Goal: Information Seeking & Learning: Learn about a topic

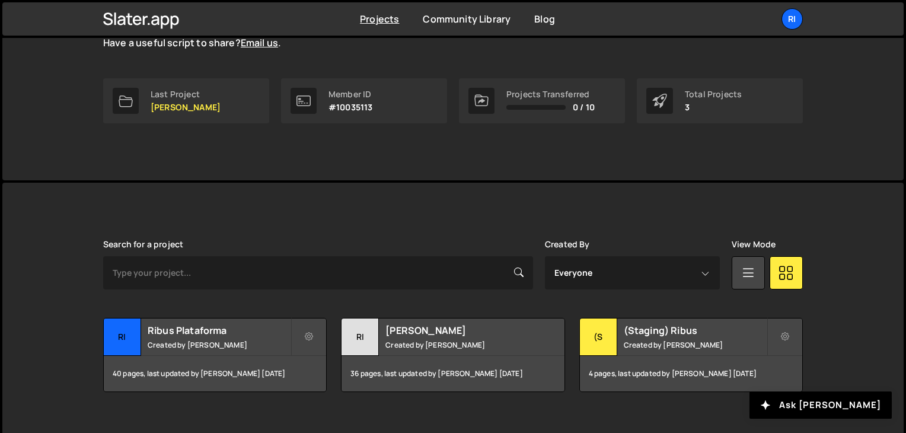
scroll to position [177, 0]
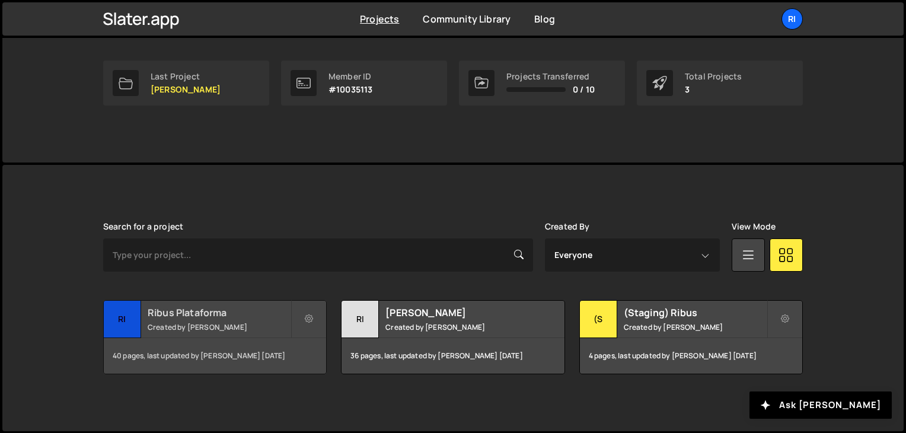
click at [211, 324] on small "Created by [PERSON_NAME]" at bounding box center [219, 327] width 143 height 10
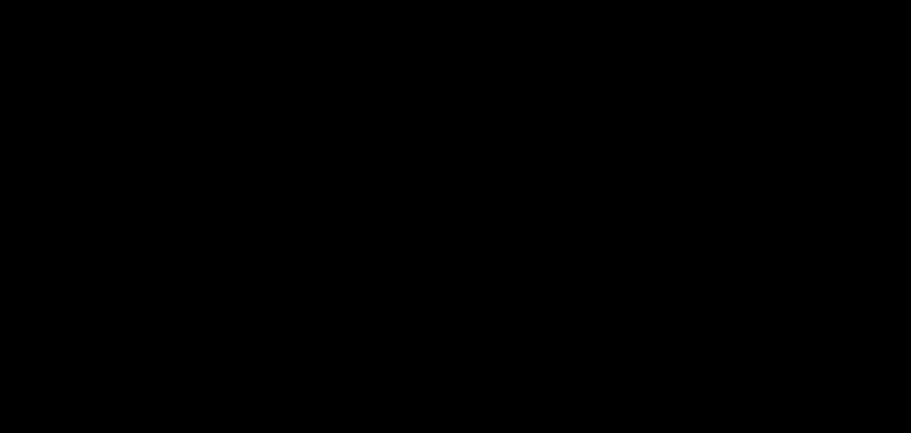
select select "663e7c8985794b44f1c1cbca"
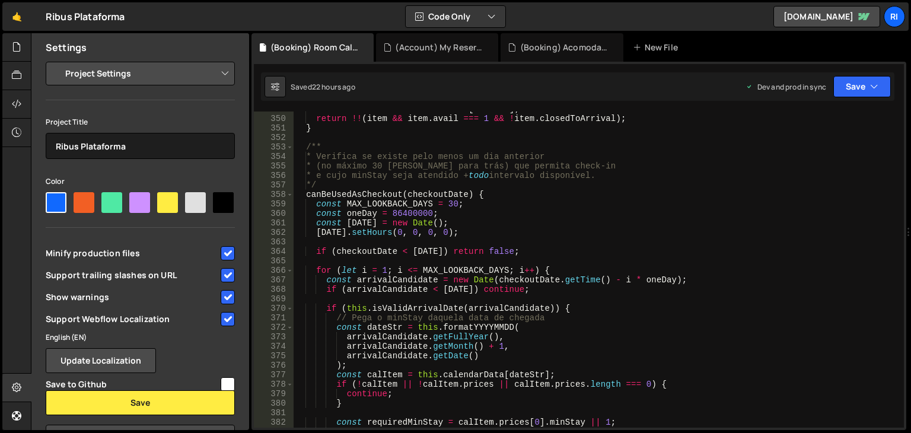
scroll to position [3309, 0]
type textarea "* (no máximo 30 dias para trás) que permita check-in"
click at [443, 167] on div "const item = this . calendarData [ dateStr ] ; return !! ( item && item . avail…" at bounding box center [597, 271] width 606 height 335
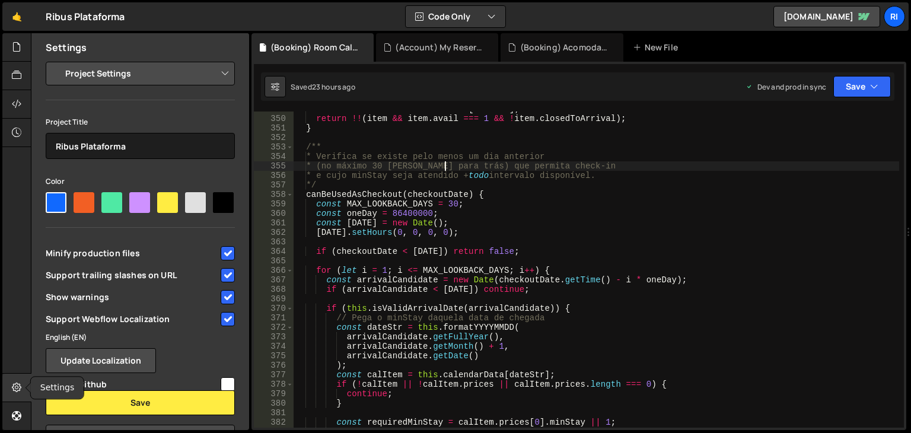
click at [13, 390] on icon at bounding box center [16, 387] width 9 height 13
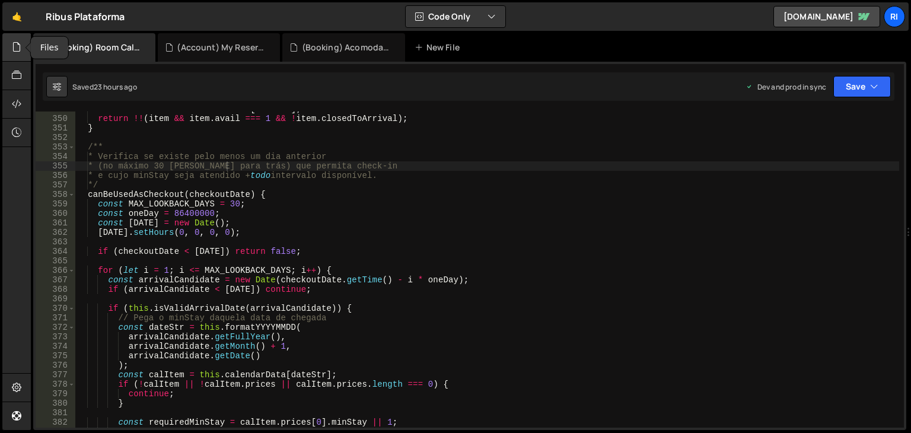
click at [15, 52] on icon at bounding box center [16, 46] width 9 height 13
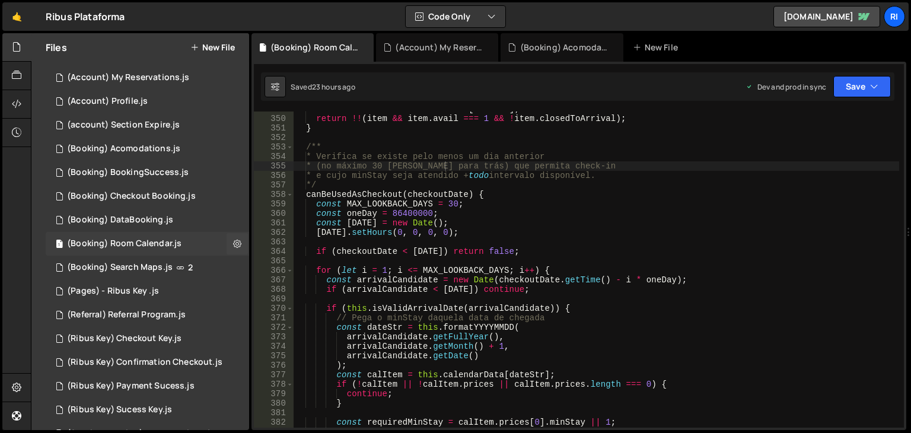
scroll to position [178, 0]
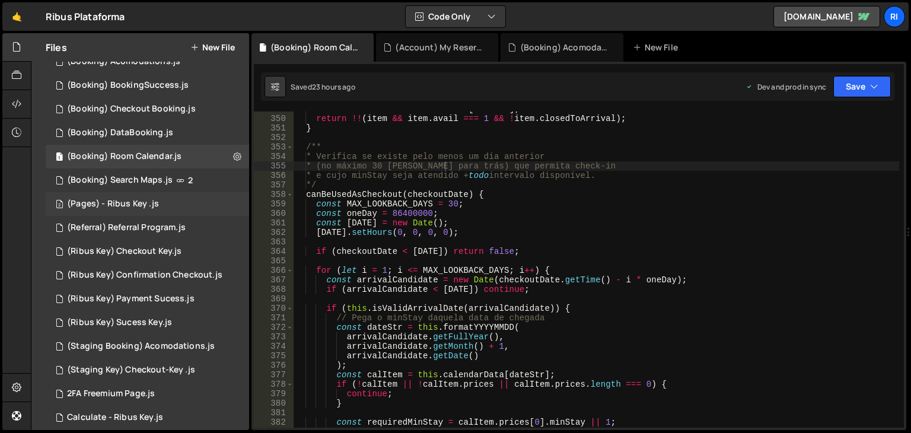
click at [164, 208] on div "2 (Pages) - Ribus Key .js 0" at bounding box center [147, 204] width 203 height 24
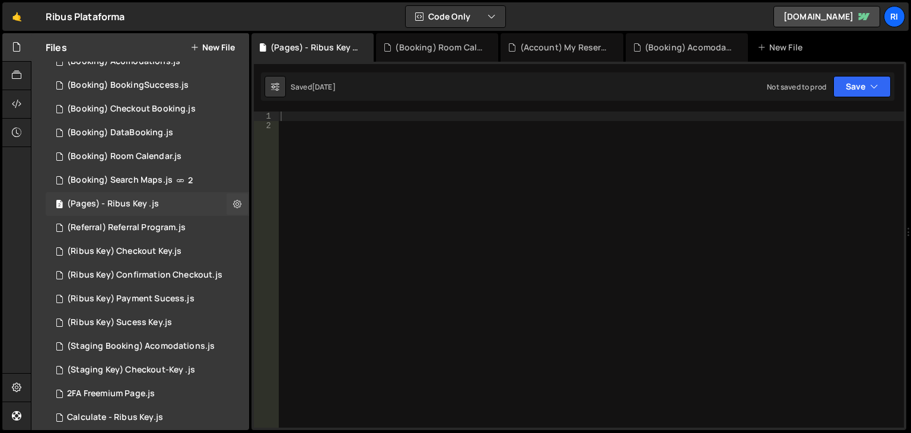
scroll to position [0, 0]
click at [138, 205] on div "(Pages) - Ribus Key .js" at bounding box center [113, 204] width 92 height 11
click at [161, 233] on div "2 (Referral) Referral Program.js 0" at bounding box center [147, 228] width 203 height 24
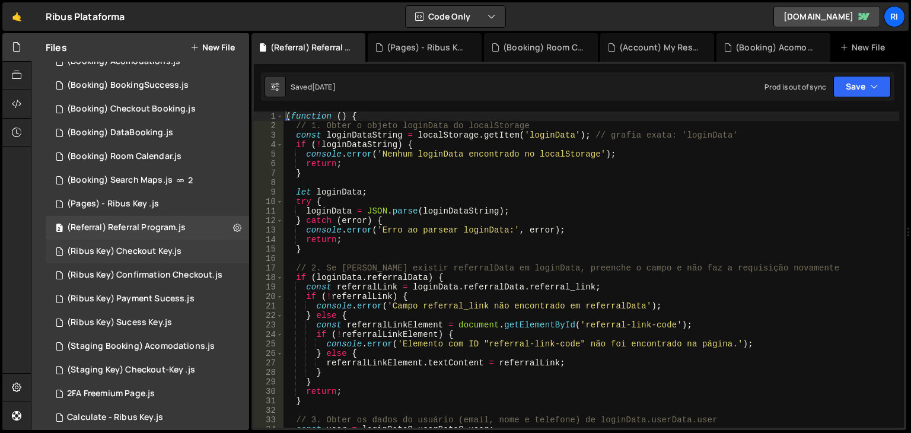
click at [157, 248] on div "(Ribus Key) Checkout Key.js" at bounding box center [124, 251] width 114 height 11
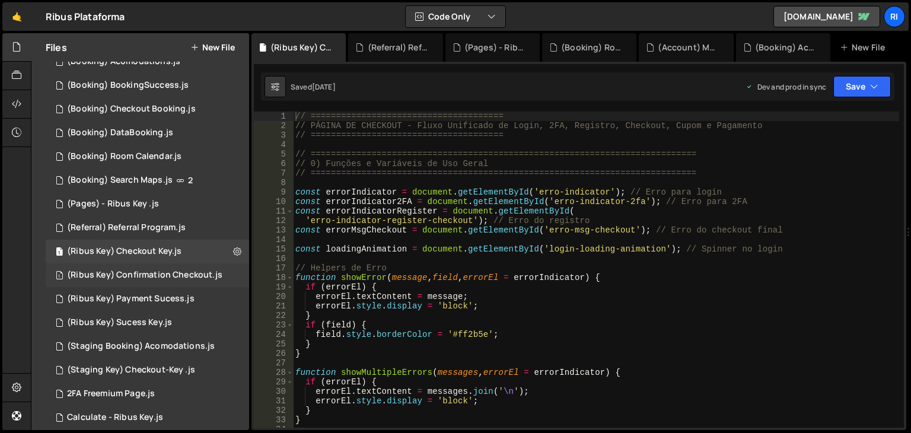
click at [157, 273] on div "(Ribus Key) Confirmation Checkout.js" at bounding box center [144, 275] width 155 height 11
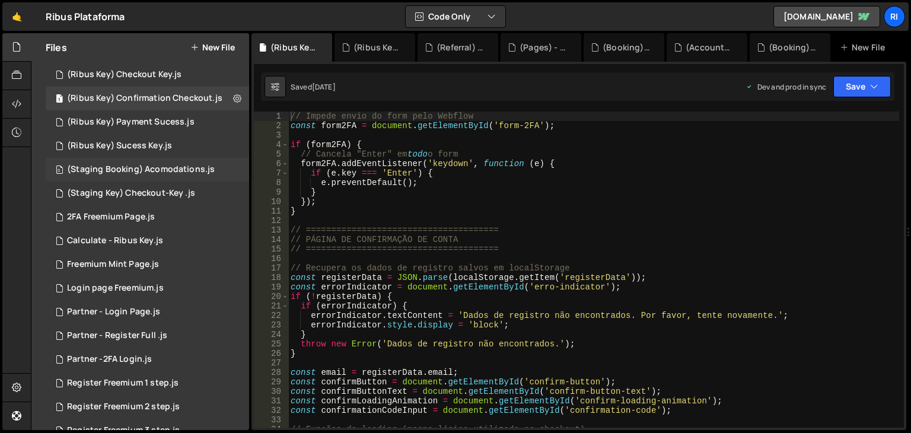
scroll to position [356, 0]
click at [162, 240] on div "3 Calculate - Ribus Key.js 0" at bounding box center [147, 240] width 203 height 24
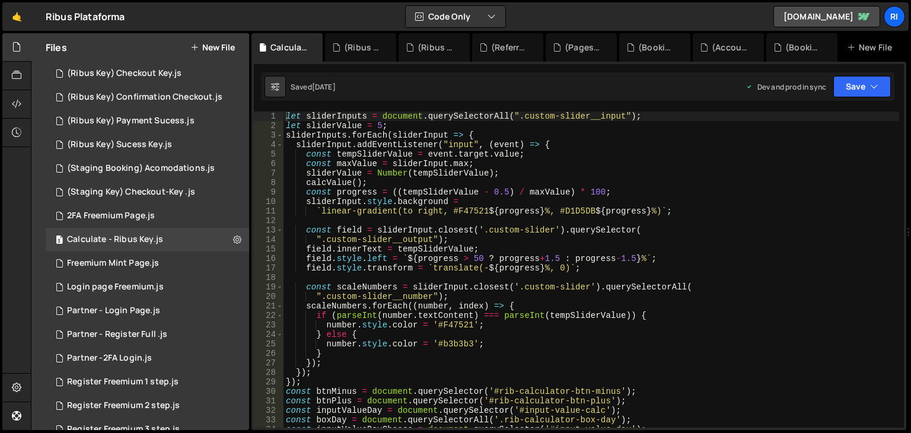
click at [670, 187] on div "let sliderInputs = document . querySelectorAll ( ".custom-slider__input" ) ; le…" at bounding box center [591, 278] width 616 height 335
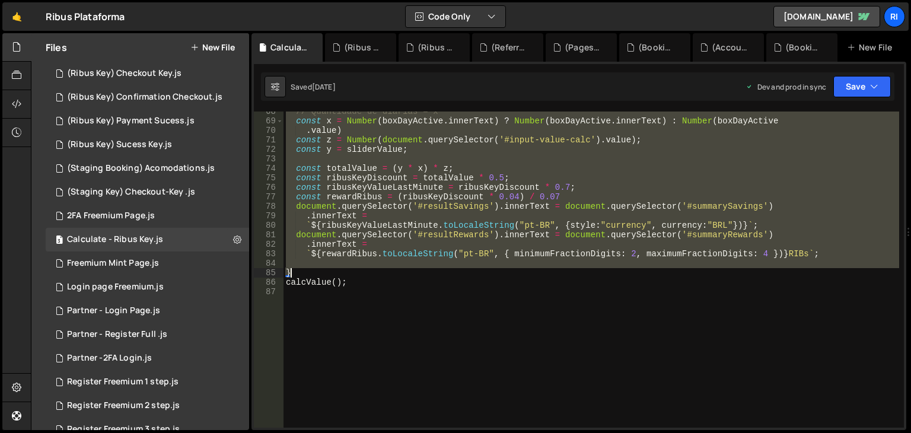
scroll to position [662, 0]
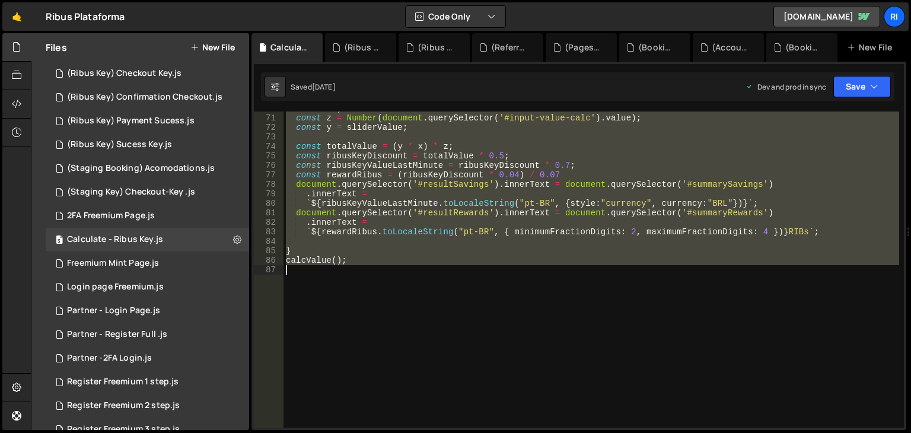
drag, startPoint x: 285, startPoint y: 115, endPoint x: 440, endPoint y: 318, distance: 255.5
click at [440, 318] on div ". value ) const z = Number ( document . querySelector ( '#input-value-calc' ) .…" at bounding box center [591, 271] width 616 height 335
type textarea "calcValue();"
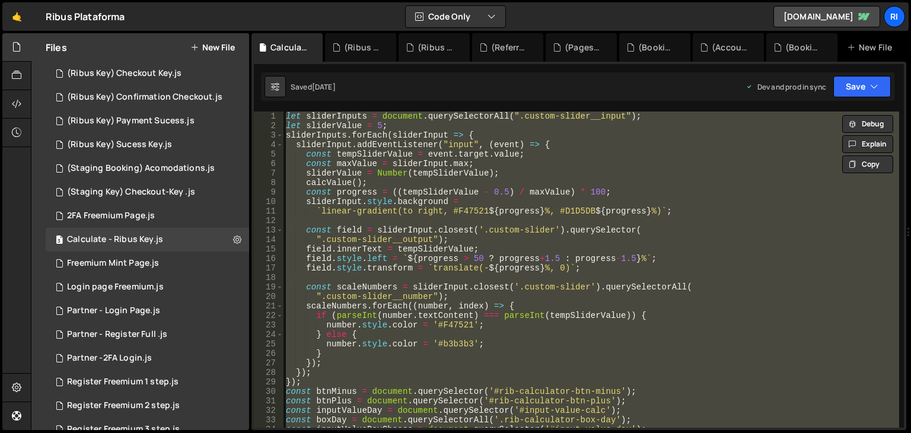
scroll to position [0, 0]
